Goal: Task Accomplishment & Management: Complete application form

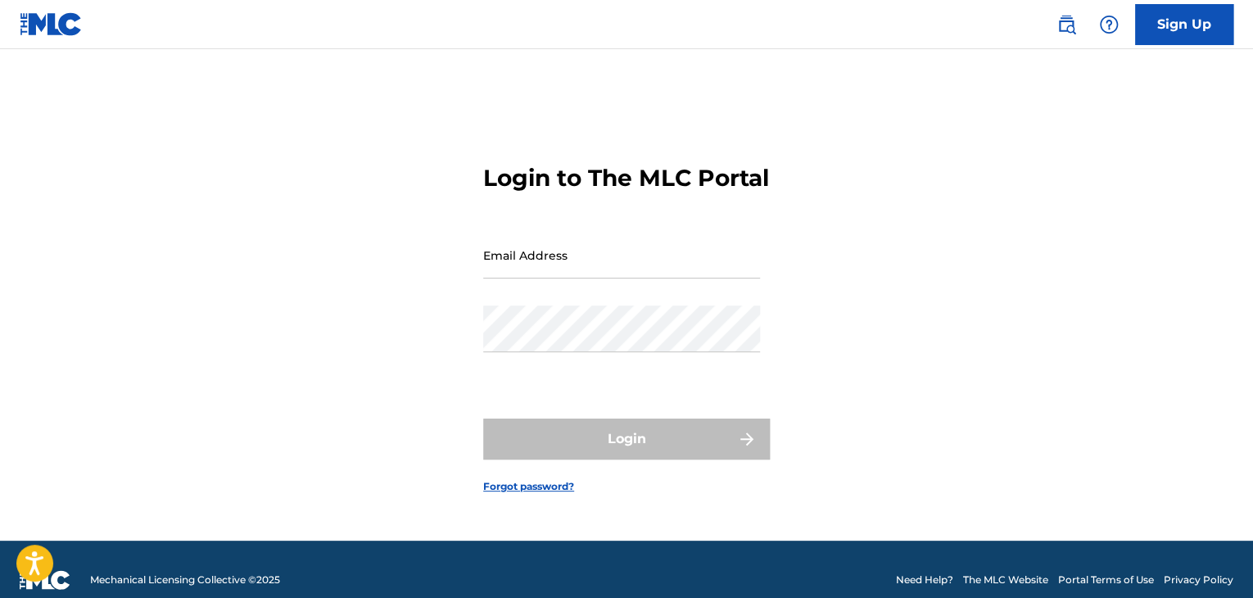
click at [544, 269] on input "Email Address" at bounding box center [621, 255] width 277 height 47
type input "[EMAIL_ADDRESS][DOMAIN_NAME]"
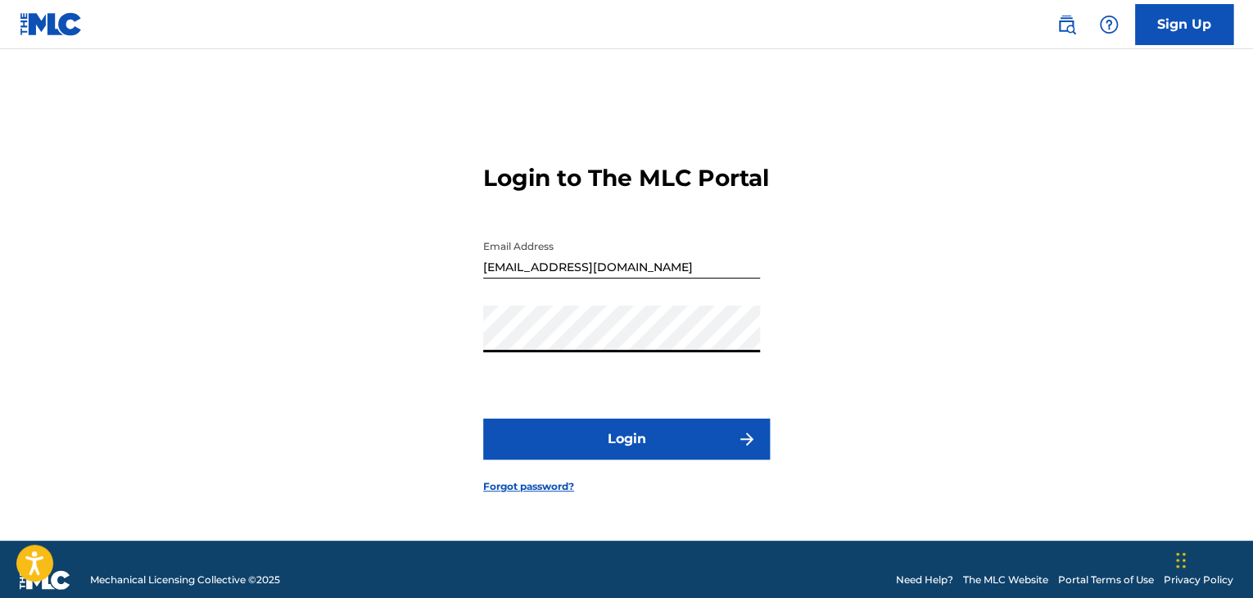
click at [574, 445] on button "Login" at bounding box center [626, 438] width 287 height 41
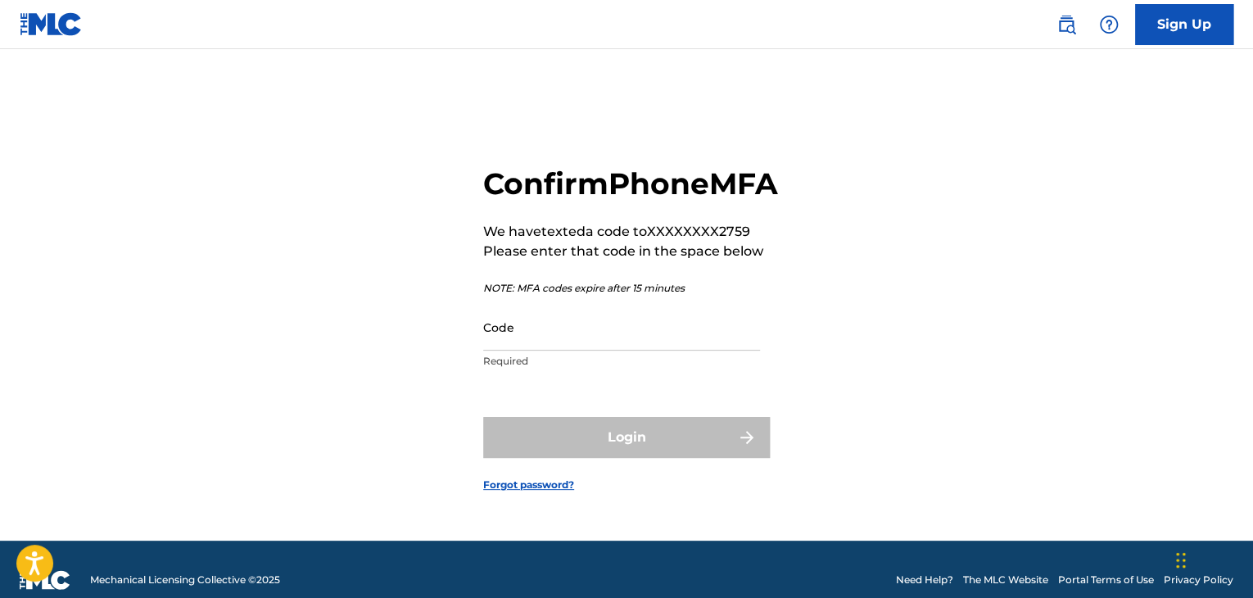
click at [531, 350] on input "Code" at bounding box center [621, 327] width 277 height 47
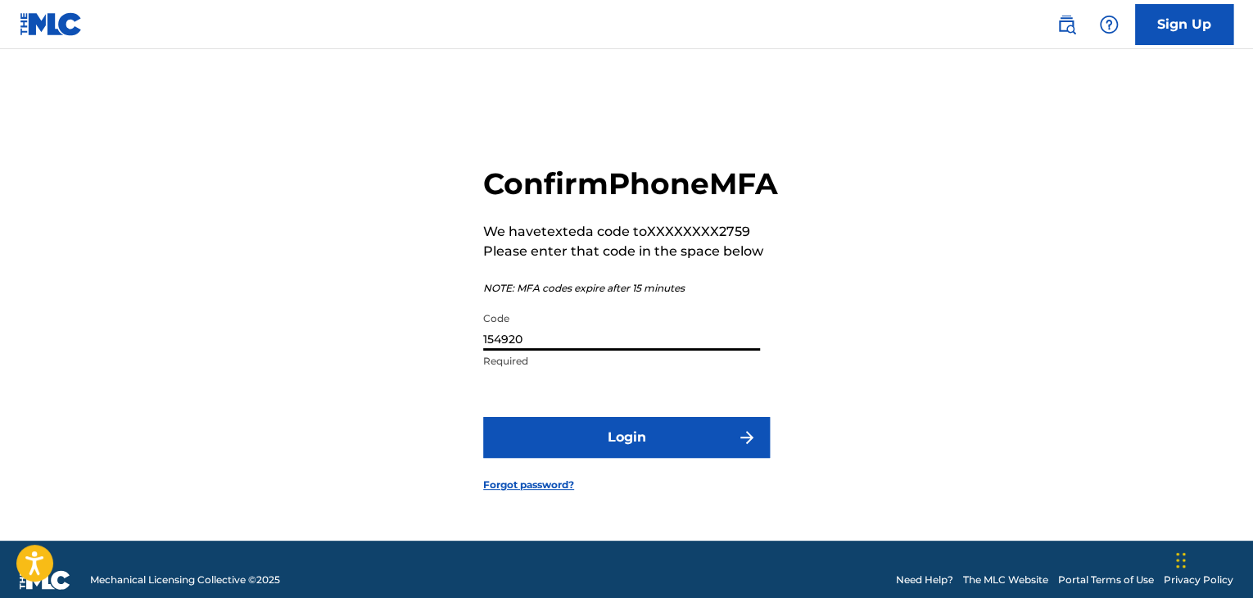
type input "154920"
click at [619, 444] on button "Login" at bounding box center [626, 437] width 287 height 41
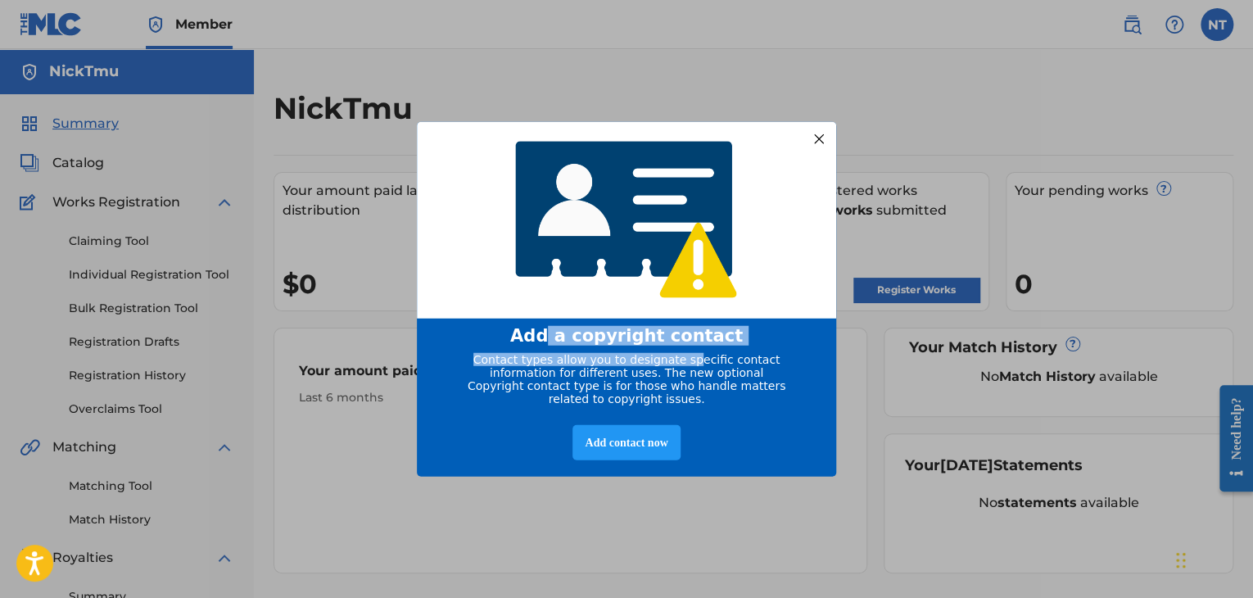
drag, startPoint x: 675, startPoint y: 347, endPoint x: 657, endPoint y: 373, distance: 30.7
click at [689, 351] on div "Add a copyright contact Contact types allow you to designate specific contact i…" at bounding box center [626, 298] width 419 height 355
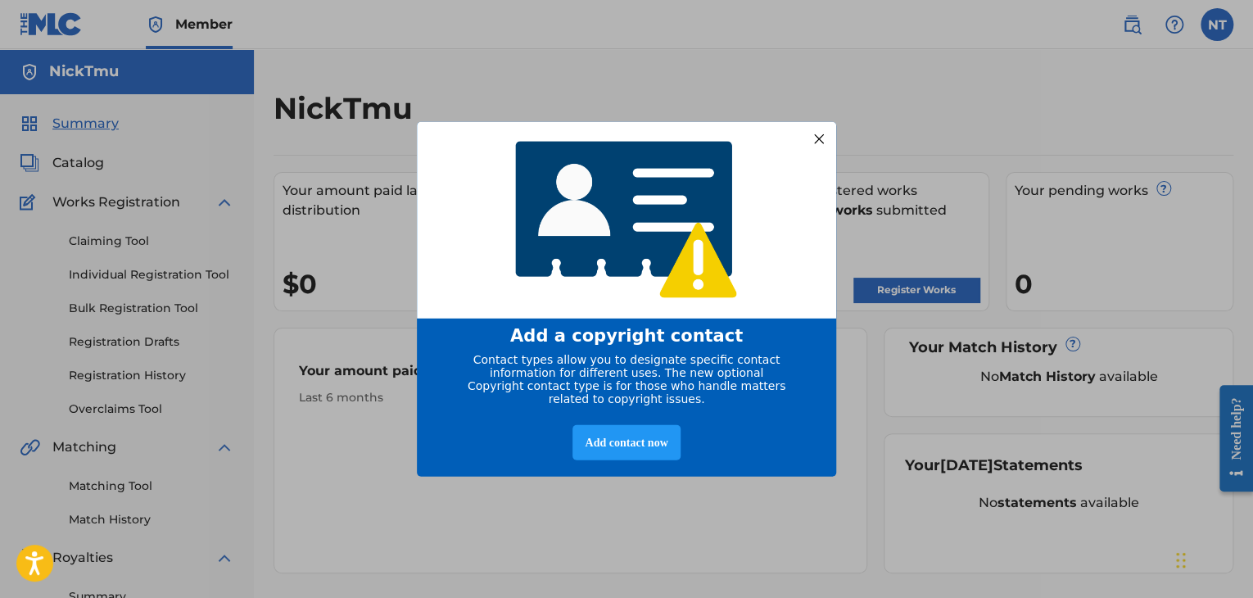
click at [528, 364] on span "Contact types allow you to designate specific contact information for different…" at bounding box center [627, 378] width 318 height 52
click at [618, 444] on div "Add contact now" at bounding box center [625, 441] width 107 height 35
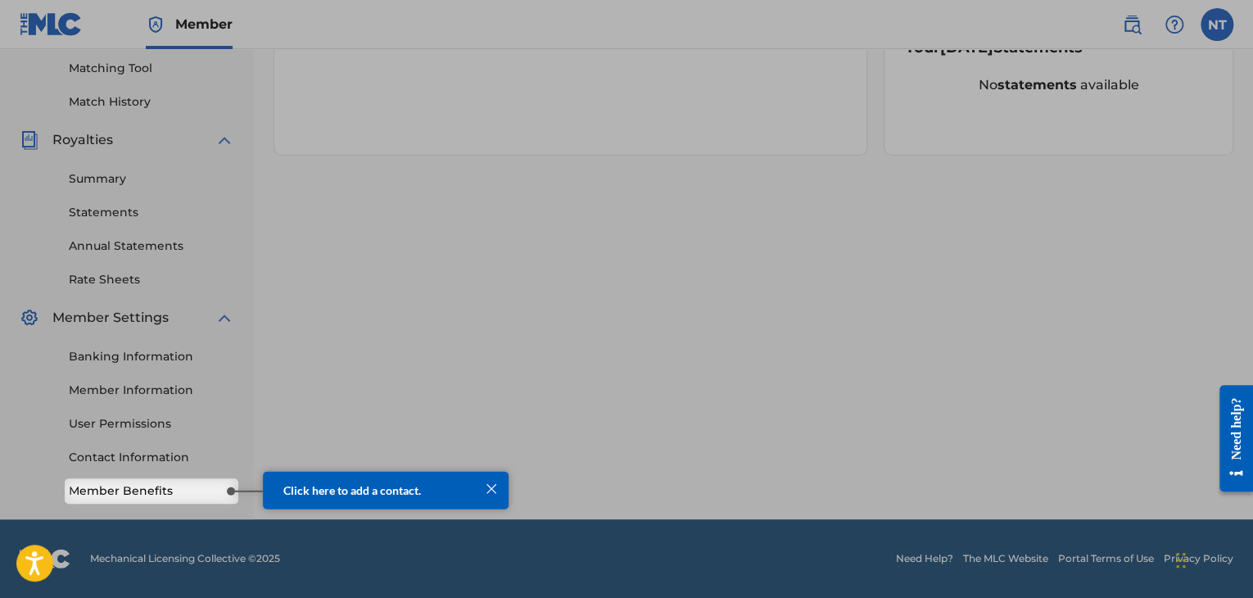
click at [495, 490] on div at bounding box center [491, 487] width 21 height 21
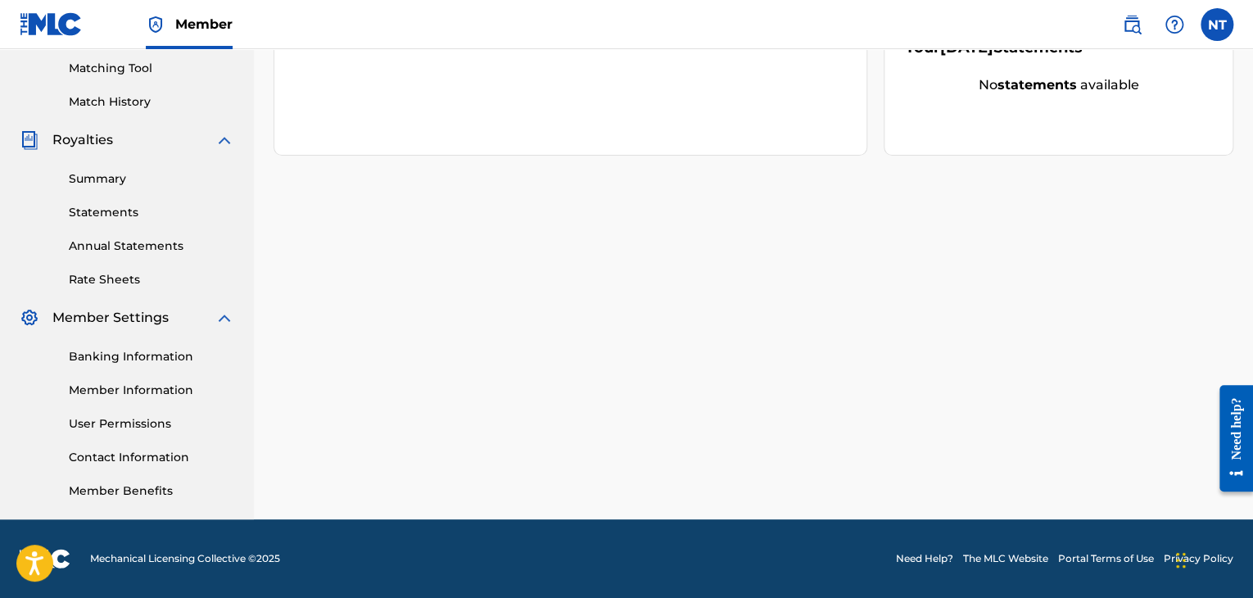
scroll to position [8, 0]
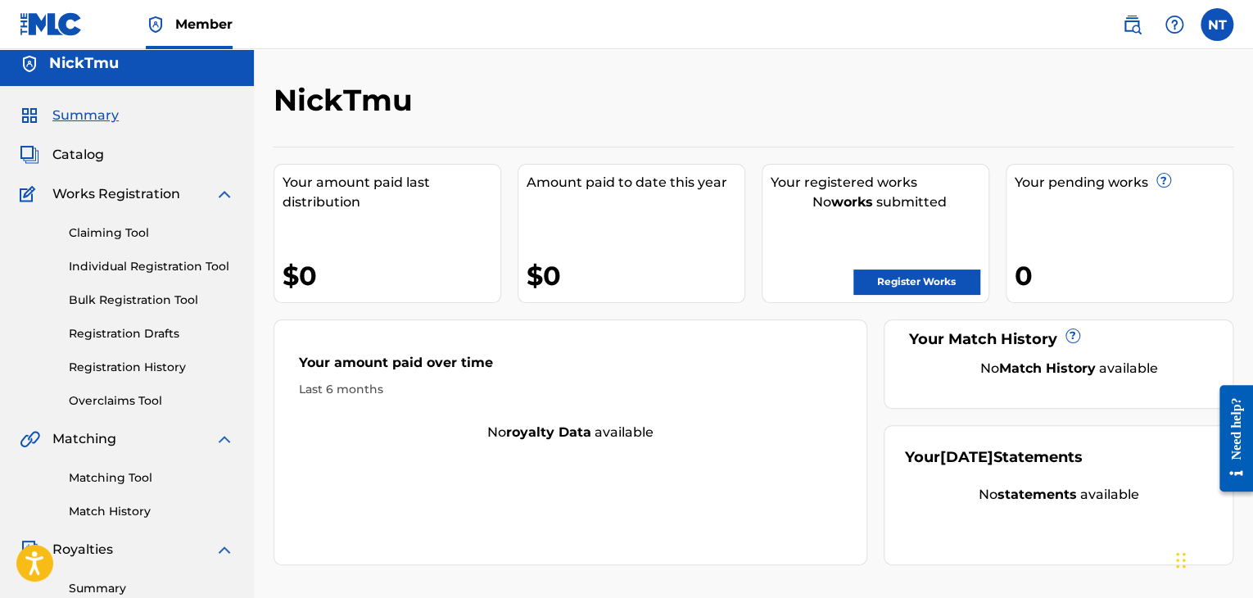
click at [901, 285] on link "Register Works" at bounding box center [916, 281] width 126 height 25
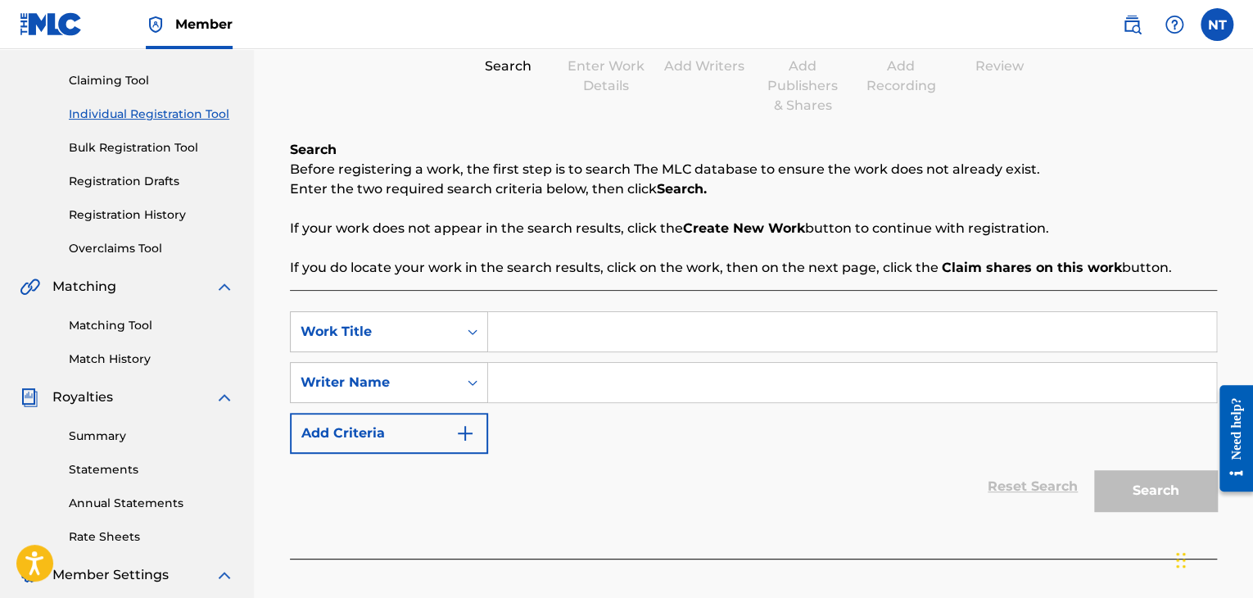
scroll to position [164, 0]
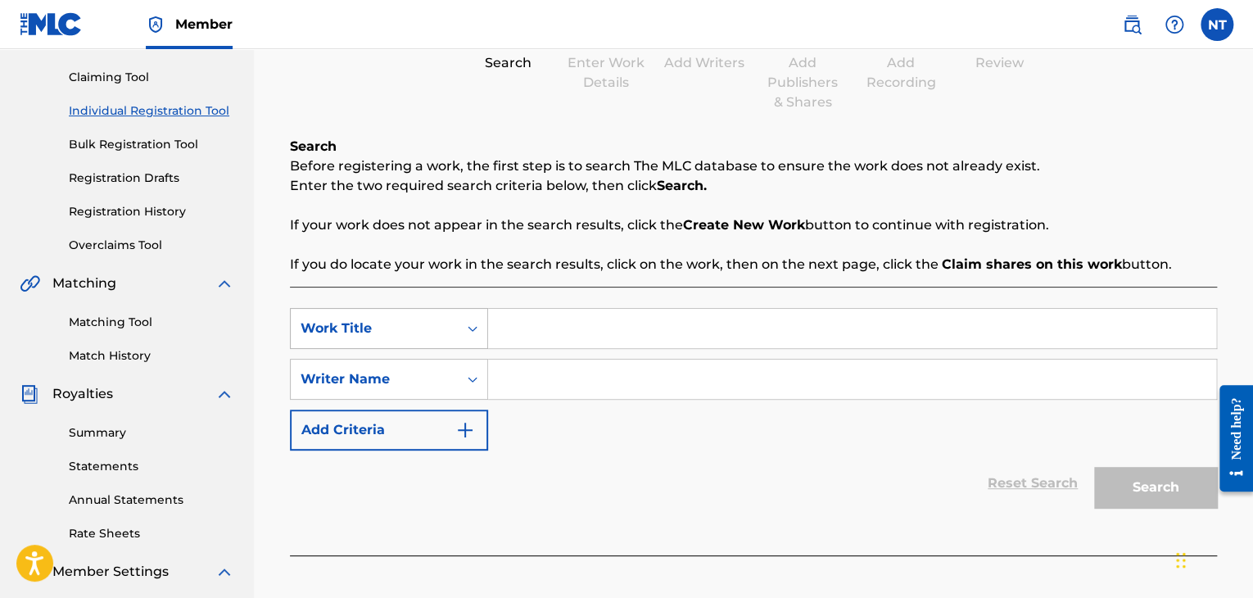
click at [464, 335] on icon "Search Form" at bounding box center [472, 328] width 16 height 16
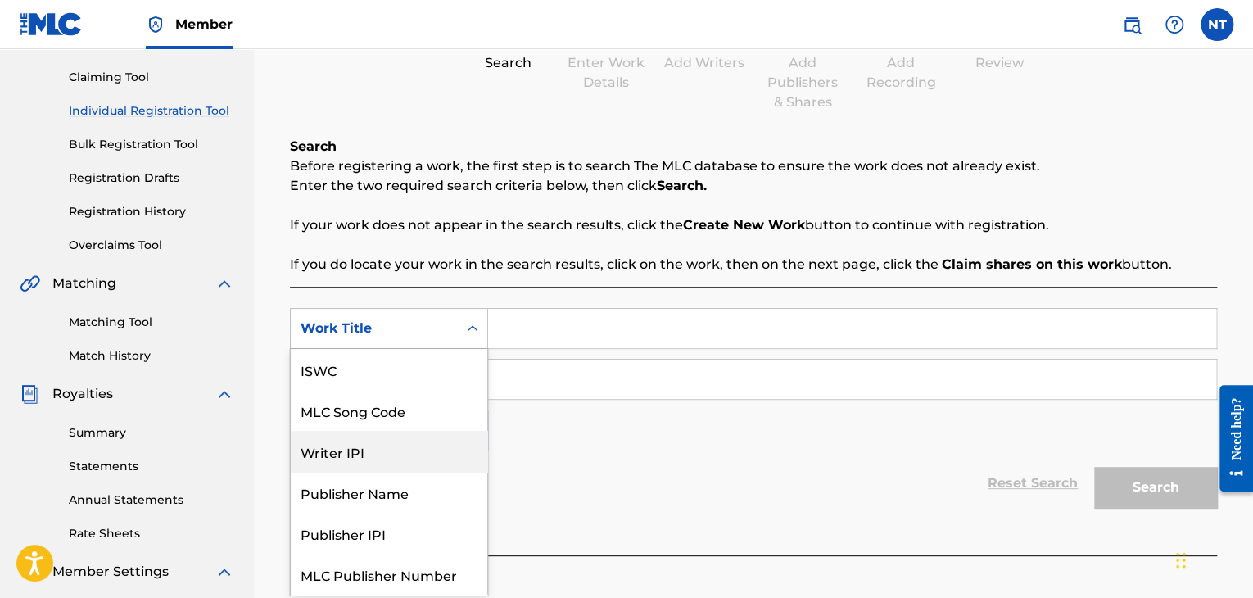
scroll to position [41, 0]
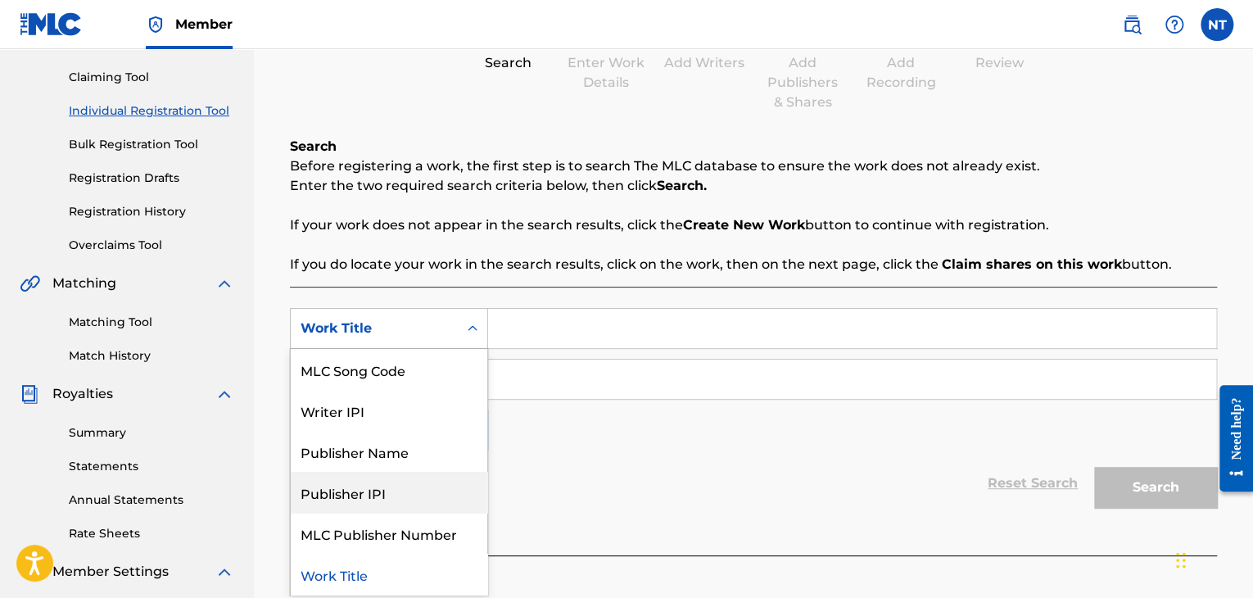
click at [618, 476] on div "Reset Search Search" at bounding box center [753, 483] width 927 height 66
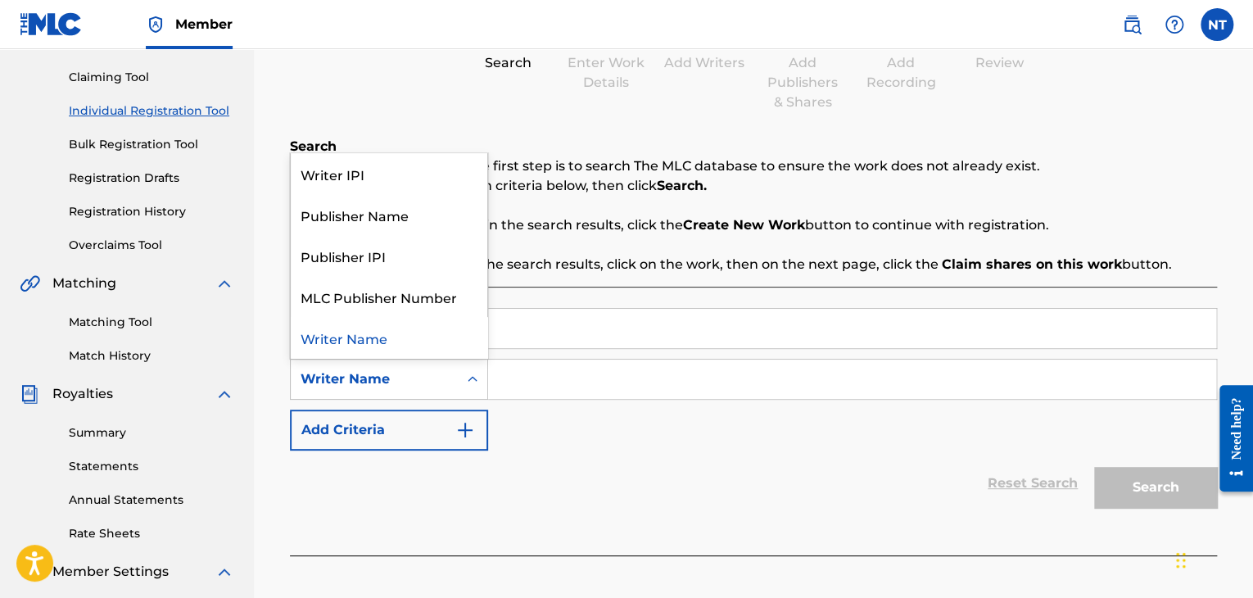
click at [468, 377] on icon "Search Form" at bounding box center [472, 379] width 16 height 16
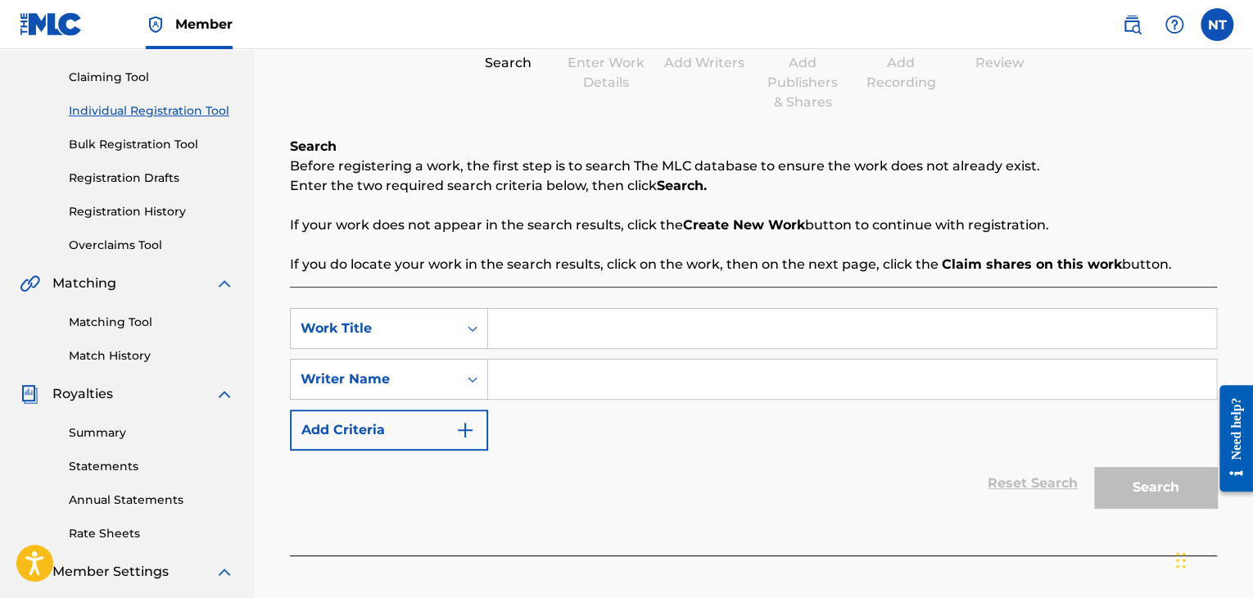
click at [649, 462] on div "Reset Search Search" at bounding box center [753, 483] width 927 height 66
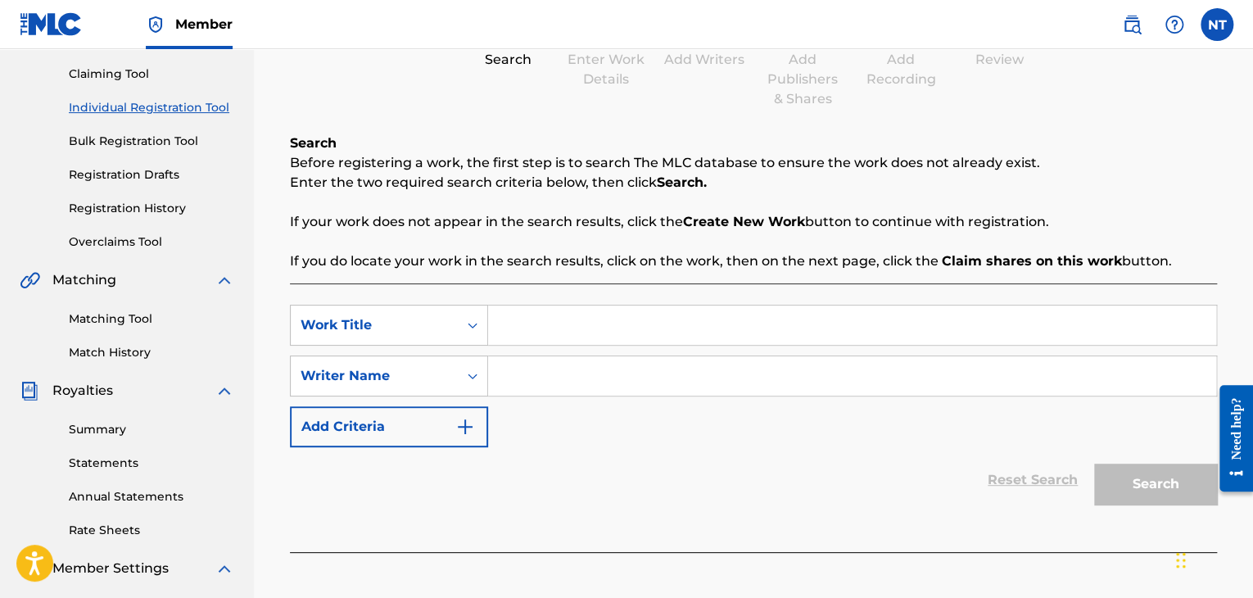
scroll to position [164, 0]
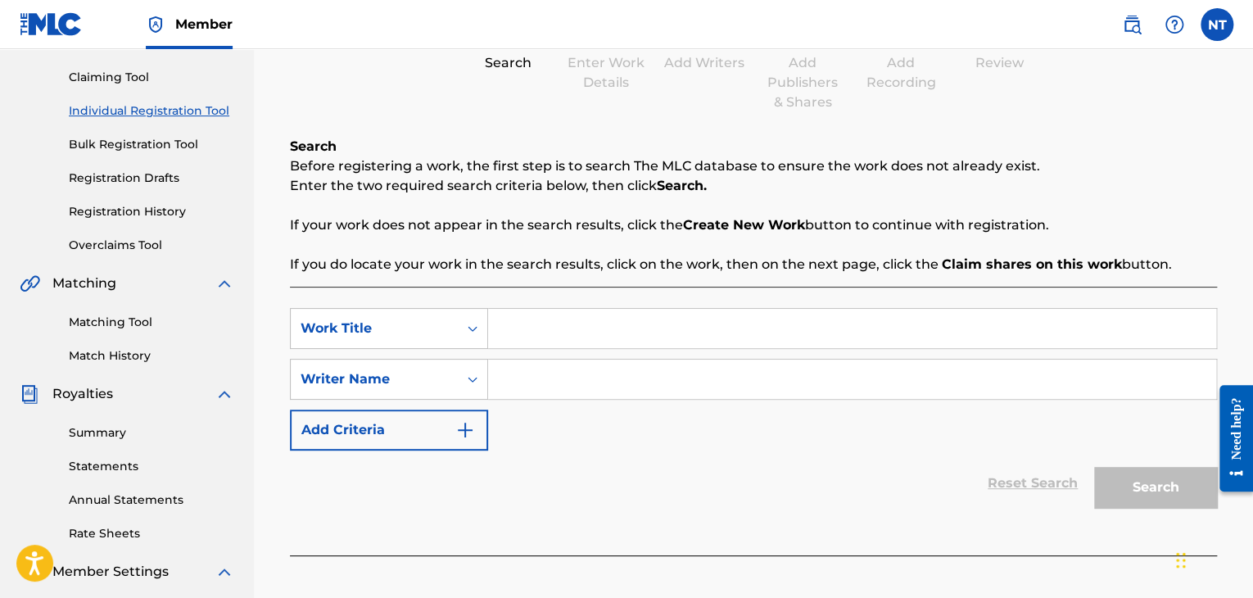
click at [611, 325] on input "Search Form" at bounding box center [852, 328] width 728 height 39
click at [564, 395] on input "Search Form" at bounding box center [852, 378] width 728 height 39
click at [561, 341] on input "Search Form" at bounding box center [852, 328] width 728 height 39
type input "This Way Forever"
click at [652, 380] on input "Search Form" at bounding box center [852, 378] width 728 height 39
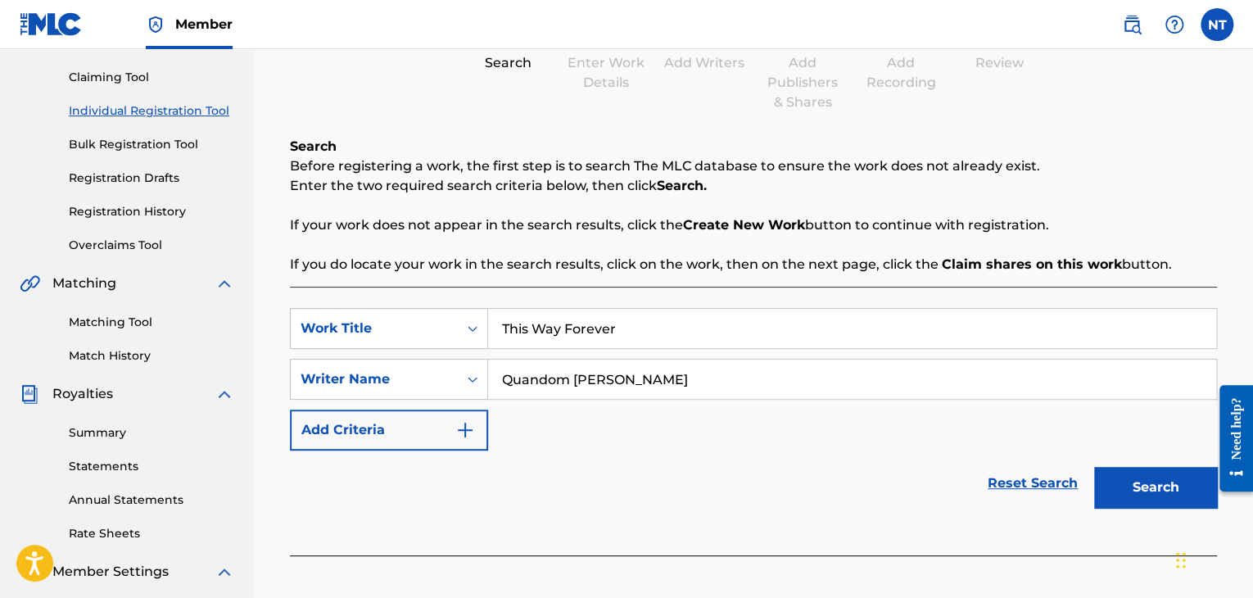
click at [560, 377] on input "Quandom [PERSON_NAME]" at bounding box center [852, 378] width 728 height 39
click at [567, 378] on input "Quandom [PERSON_NAME]" at bounding box center [852, 378] width 728 height 39
click at [609, 374] on input "Quando [PERSON_NAME]" at bounding box center [852, 378] width 728 height 39
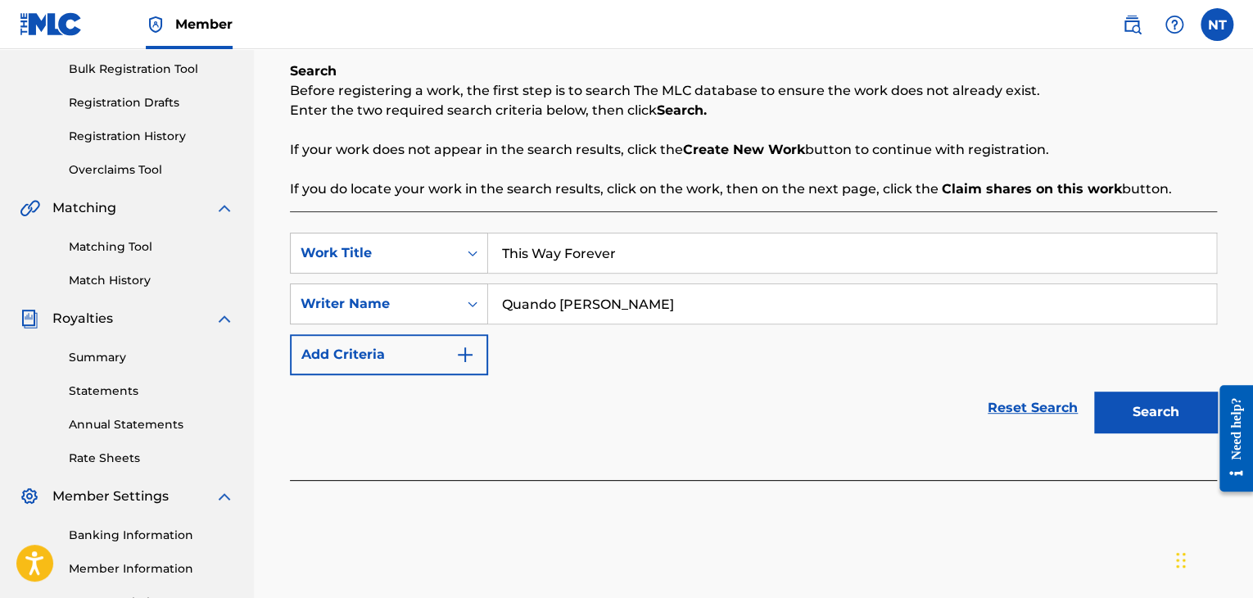
scroll to position [246, 0]
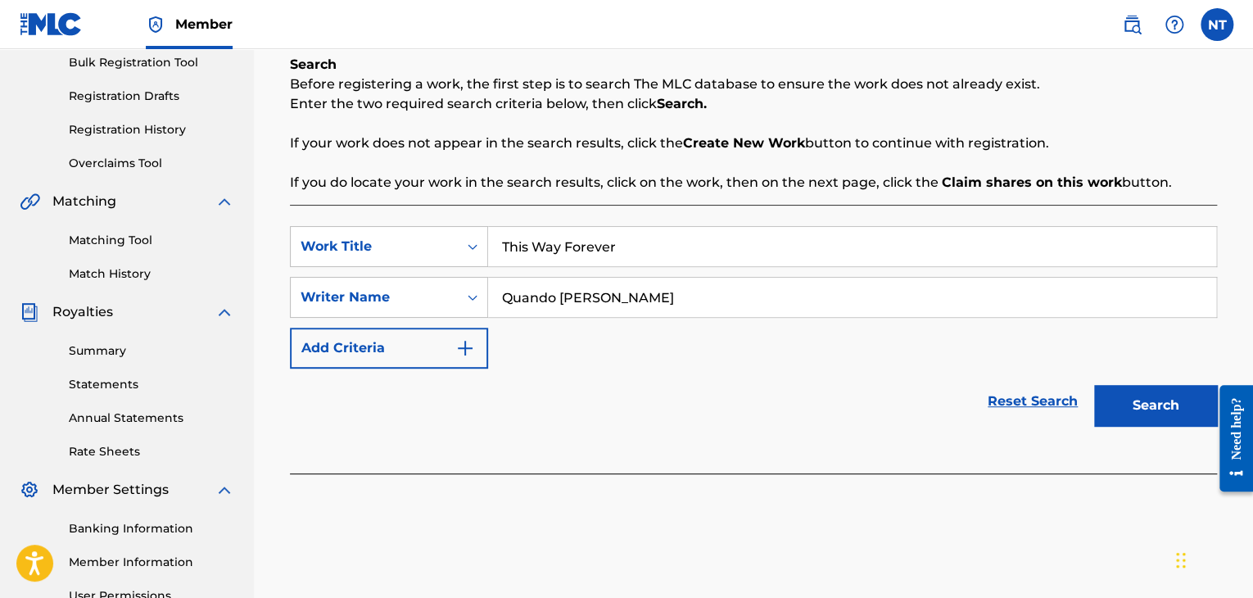
type input "Quando [PERSON_NAME]"
click at [1150, 401] on button "Search" at bounding box center [1155, 405] width 123 height 41
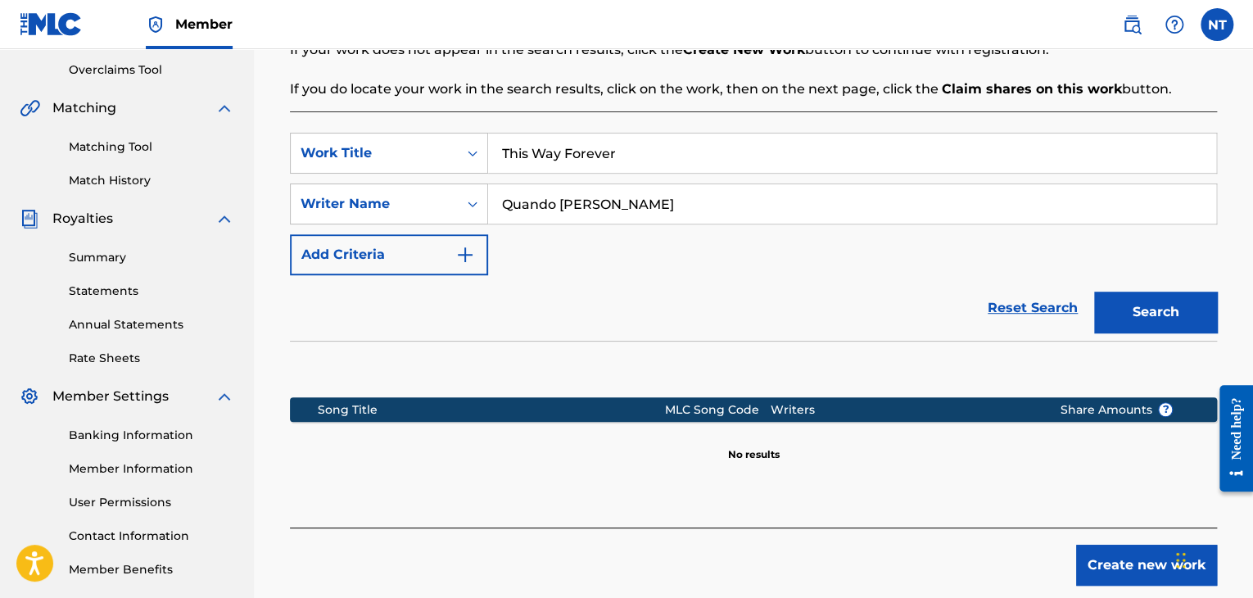
scroll to position [328, 0]
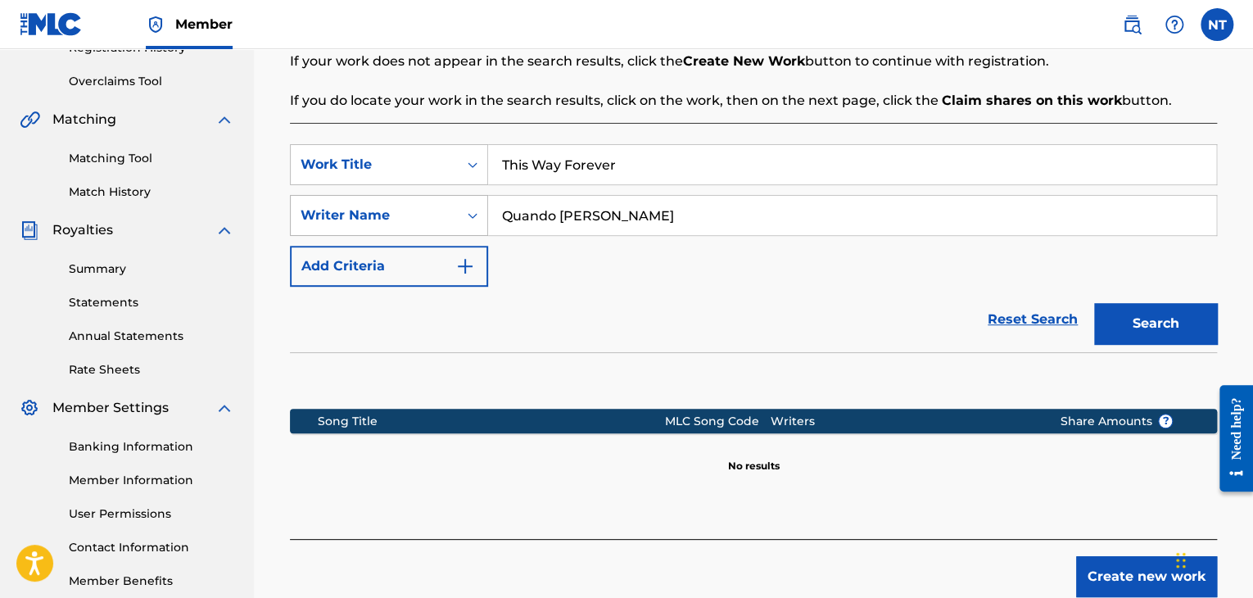
drag, startPoint x: 560, startPoint y: 209, endPoint x: 447, endPoint y: 210, distance: 113.0
click at [447, 210] on div "SearchWithCriteria56da3d5f-a87a-4098-a1f6-d41e6fa8395d Writer Name Quando [PERS…" at bounding box center [753, 215] width 927 height 41
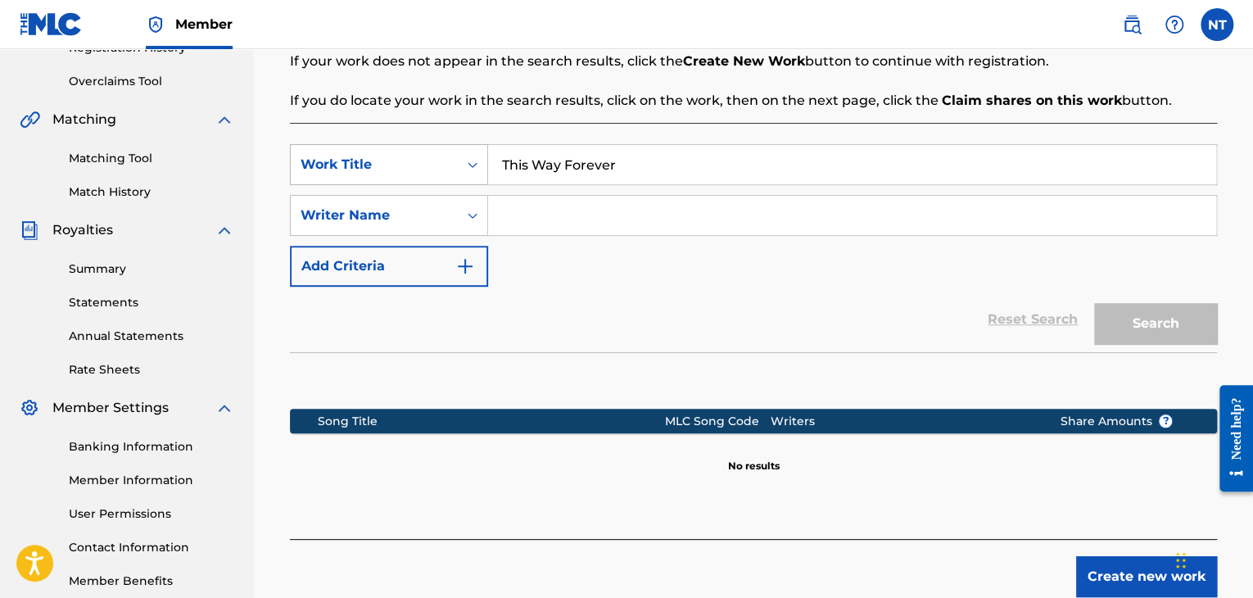
paste input "[PERSON_NAME]"
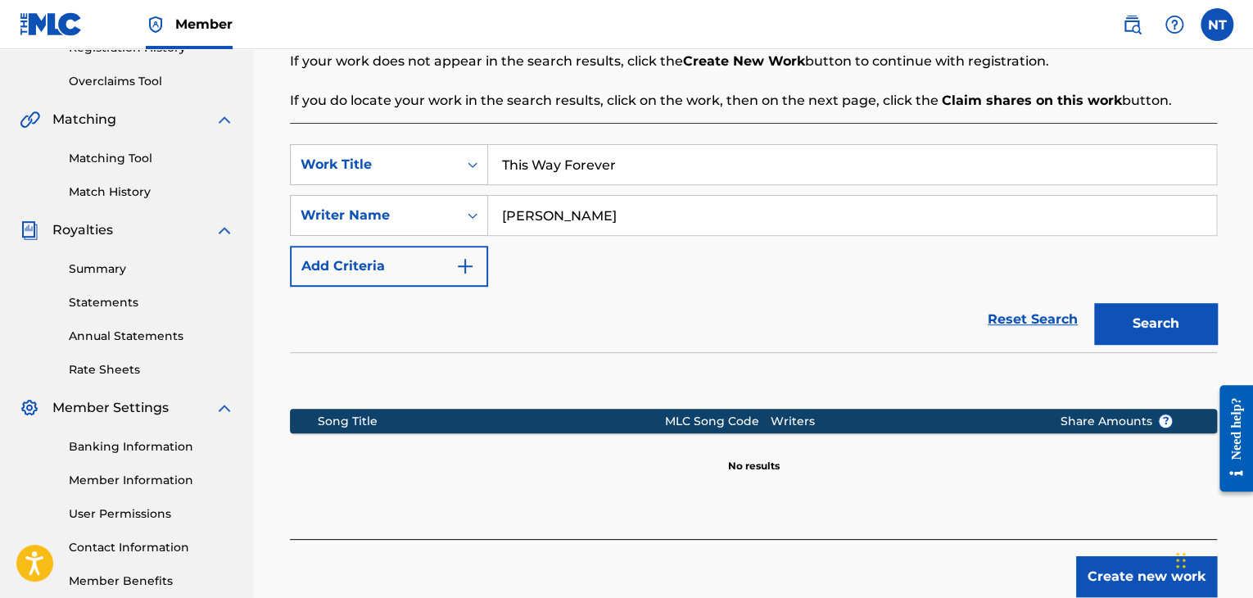
type input "[PERSON_NAME]"
click at [1115, 321] on button "Search" at bounding box center [1155, 323] width 123 height 41
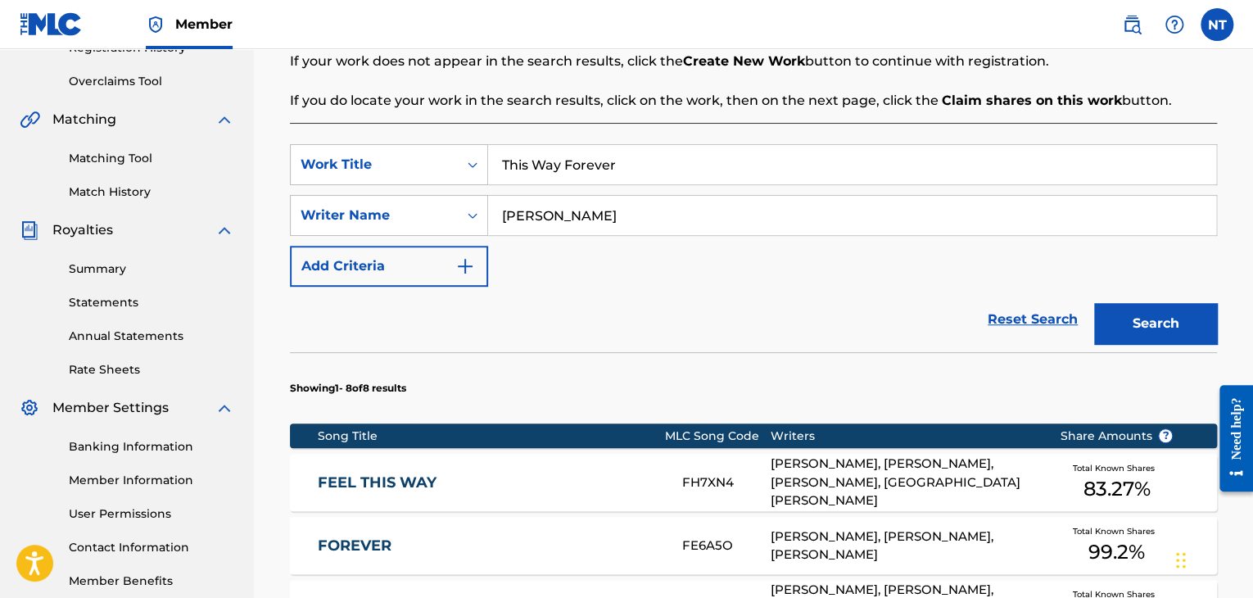
click at [662, 302] on div "Reset Search Search" at bounding box center [753, 320] width 927 height 66
